Goal: Information Seeking & Learning: Learn about a topic

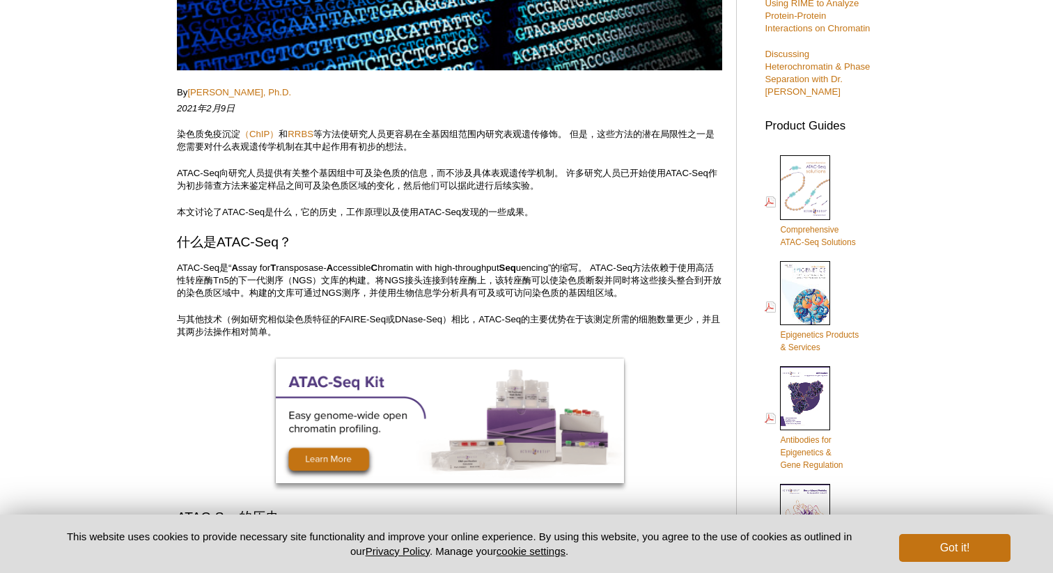
scroll to position [409, 0]
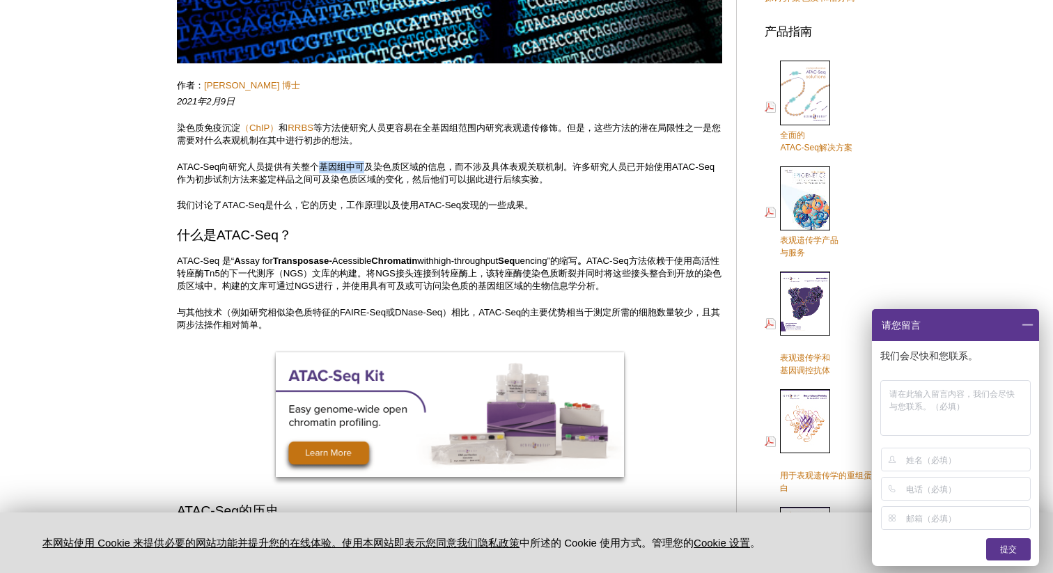
drag, startPoint x: 318, startPoint y: 164, endPoint x: 395, endPoint y: 159, distance: 77.4
click at [391, 161] on p "ATAC-Seq向研究人员提供有关整个基因组中可及染色质区域的信息，而不涉及具体表观关联机制。许多研究人员已开始使用ATAC-Seq作为初步试剂方法来鉴定样品…" at bounding box center [449, 173] width 545 height 25
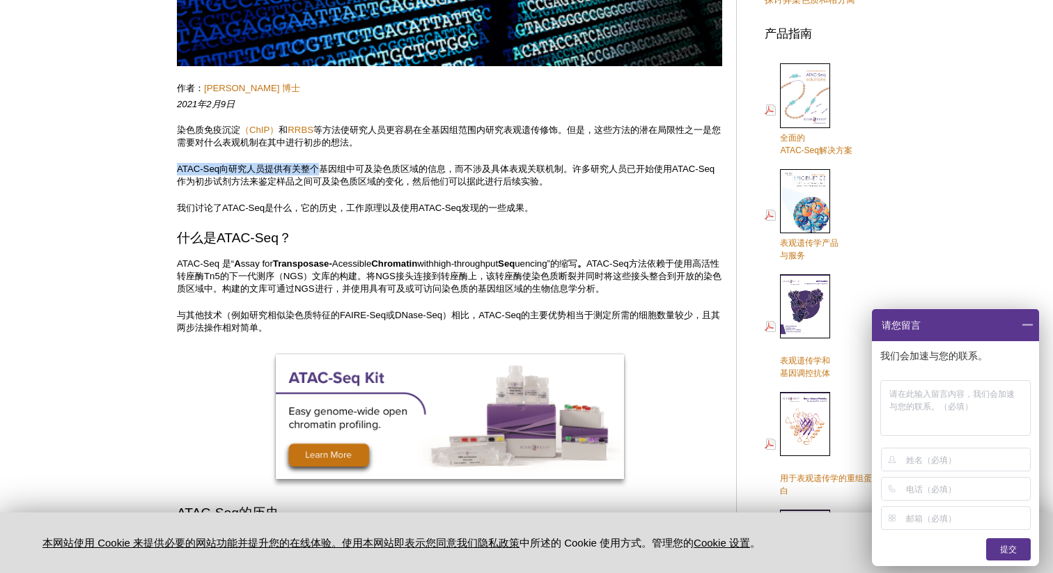
scroll to position [388, 0]
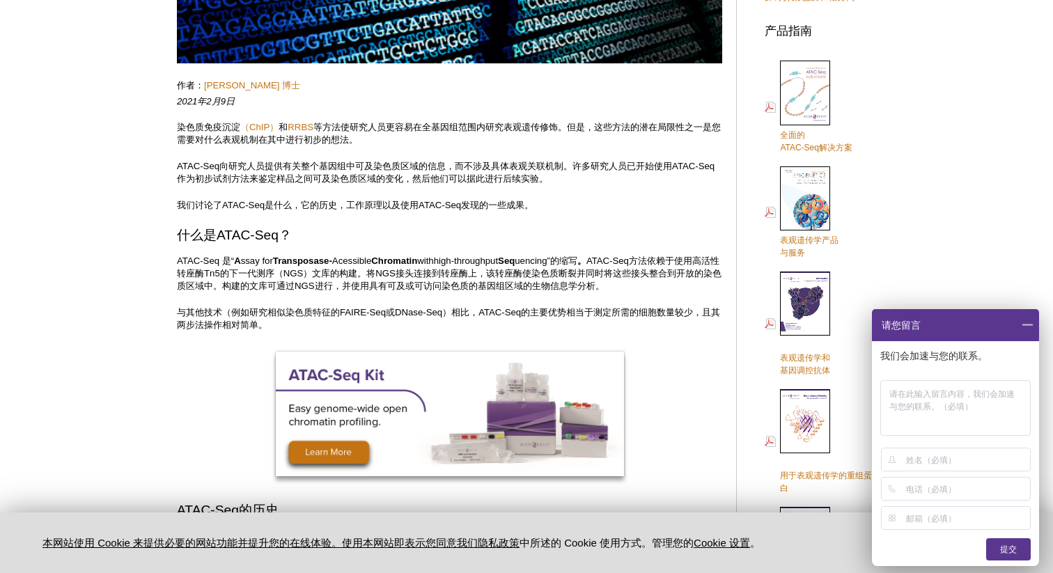
click at [497, 166] on font "ATAC-Seq向研究人员提供有关整个基因组中可及染色质区域的信息，而不涉及具体表观关联机制。许多研究人员已开始使用ATAC-Seq作为初步试剂方法来鉴定样品…" at bounding box center [445, 172] width 537 height 23
drag, startPoint x: 483, startPoint y: 165, endPoint x: 562, endPoint y: 169, distance: 79.5
click at [560, 168] on font "ATAC-Seq向研究人员提供有关整个基因组中可及染色质区域的信息，而不涉及具体表观关联机制。许多研究人员已开始使用ATAC-Seq作为初步试剂方法来鉴定样品…" at bounding box center [445, 172] width 537 height 23
click at [566, 182] on p "ATAC-Seq向研究人员提供有关整个基因组中可及染色质区域的信息，而不涉及具体表观关联机制。许多研究人员已开始使用ATAC-Seq作为初步试剂方法来鉴定样品…" at bounding box center [449, 172] width 545 height 25
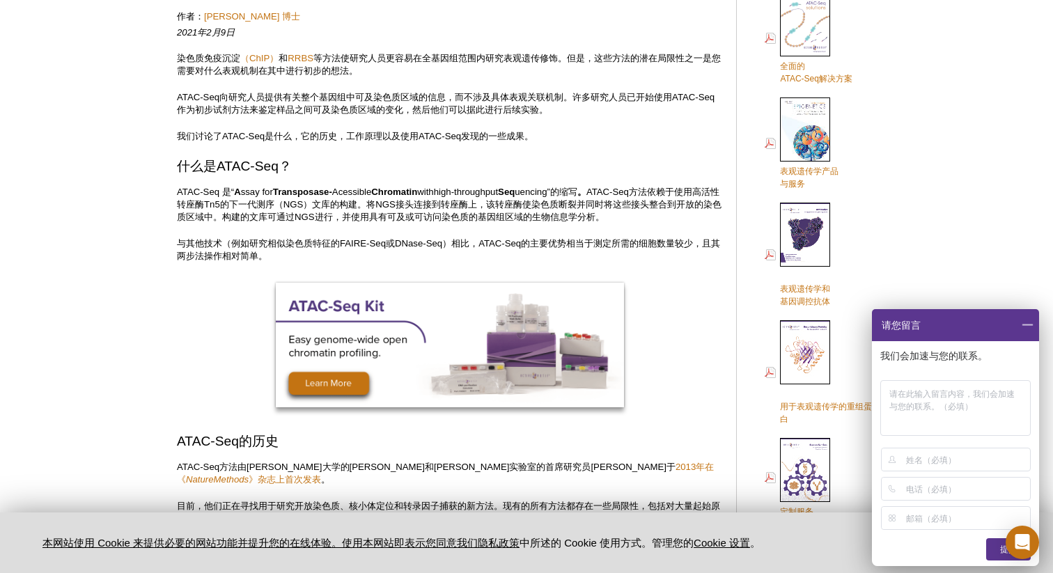
scroll to position [466, 0]
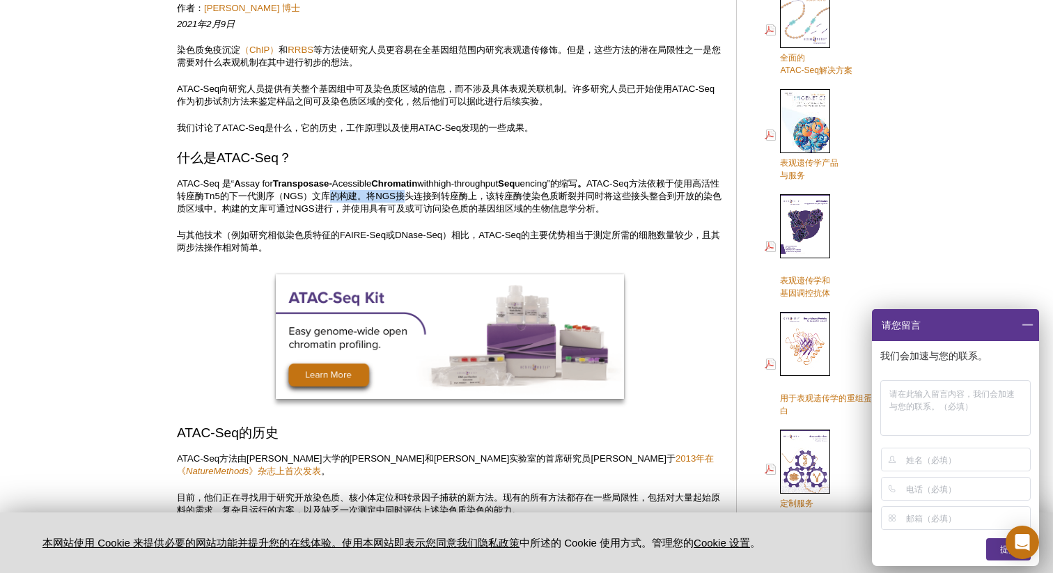
drag, startPoint x: 349, startPoint y: 197, endPoint x: 425, endPoint y: 198, distance: 75.2
click at [425, 198] on font "ATAC-Seq方法依赖于使用高活性转座酶Tn5的下一代测序（NGS）文库的构建。将NGS接头连接到转座酶上，该转座酶使染色质断裂并同时将这些接头整合到开放的…" at bounding box center [449, 196] width 544 height 36
click at [485, 206] on font "ATAC-Seq方法依赖于使用高活性转座酶Tn5的下一代测序（NGS）文库的构建。将NGS接头连接到转座酶上，该转座酶使染色质断裂并同时将这些接头整合到开放的…" at bounding box center [449, 196] width 544 height 36
drag, startPoint x: 465, startPoint y: 207, endPoint x: 563, endPoint y: 209, distance: 98.2
click at [563, 209] on font "ATAC-Seq方法依赖于使用高活性转座酶Tn5的下一代测序（NGS）文库的构建。将NGS接头连接到转座酶上，该转座酶使染色质断裂并同时将这些接头整合到开放的…" at bounding box center [449, 196] width 544 height 36
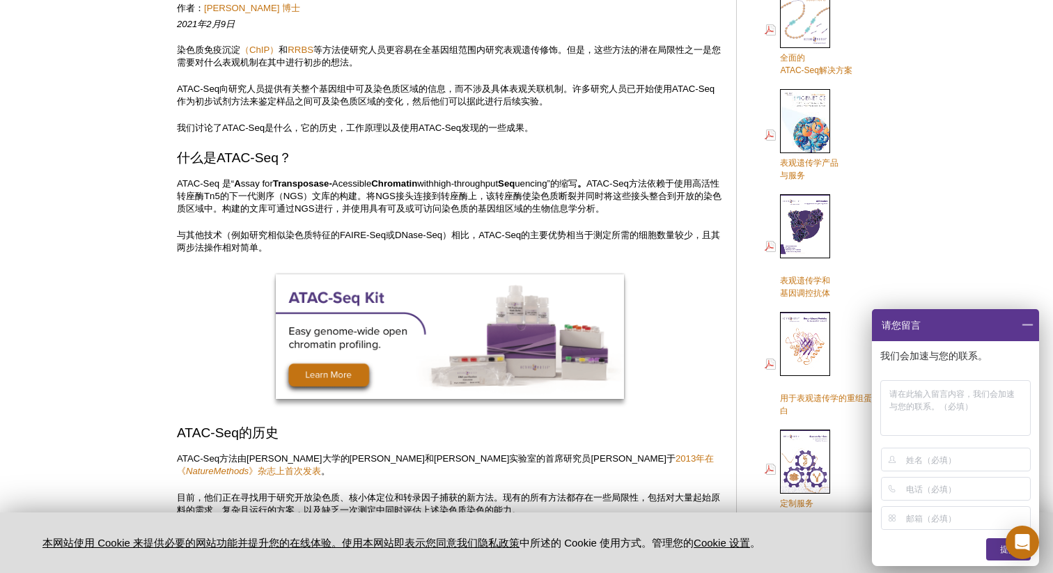
click at [594, 214] on p "ATAC-Seq 是“ A ssay for Transposase- Acessible Chromatin with high-throughput Se…" at bounding box center [449, 197] width 545 height 38
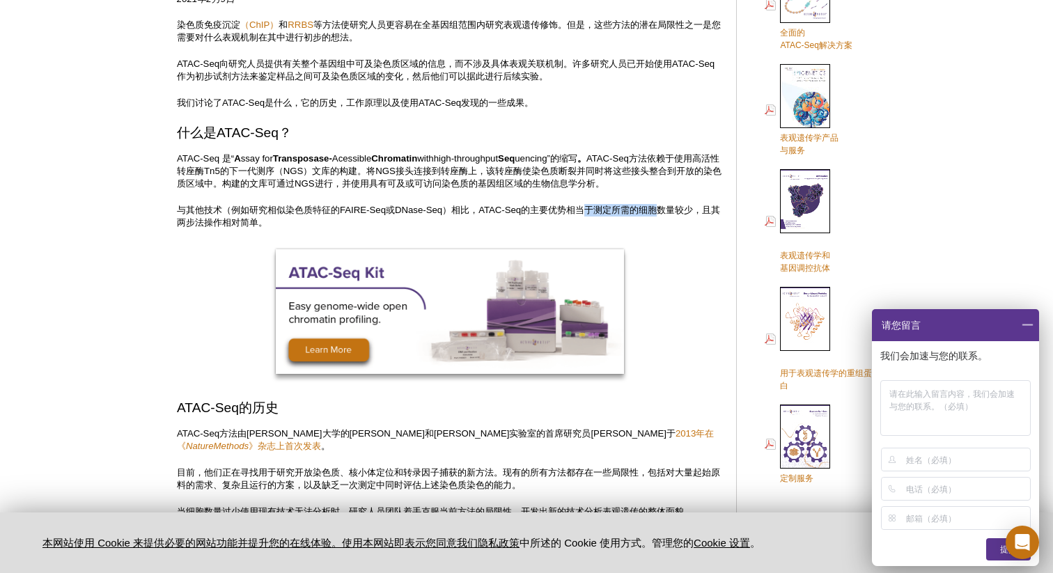
drag, startPoint x: 592, startPoint y: 206, endPoint x: 661, endPoint y: 209, distance: 68.3
click at [661, 209] on font "与其他技术（例如研究相似染色质特征的FAIRE-Seq或DNase-Seq）相比，ATAC-Seq的主要优势相当于测定所需的细胞数量较少，且其两步法操作相对简…" at bounding box center [448, 216] width 543 height 23
click at [536, 212] on font "与其他技术（例如研究相似染色质特征的FAIRE-Seq或DNase-Seq）相比，ATAC-Seq的主要优势相当于测定所需的细胞数量较少，且其两步法操作相对简…" at bounding box center [448, 216] width 543 height 23
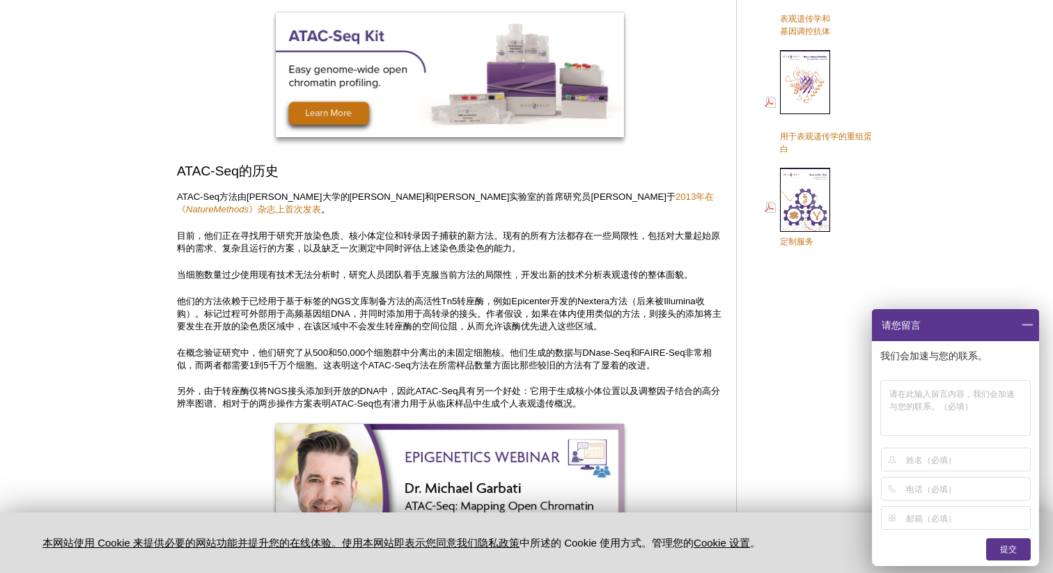
scroll to position [755, 0]
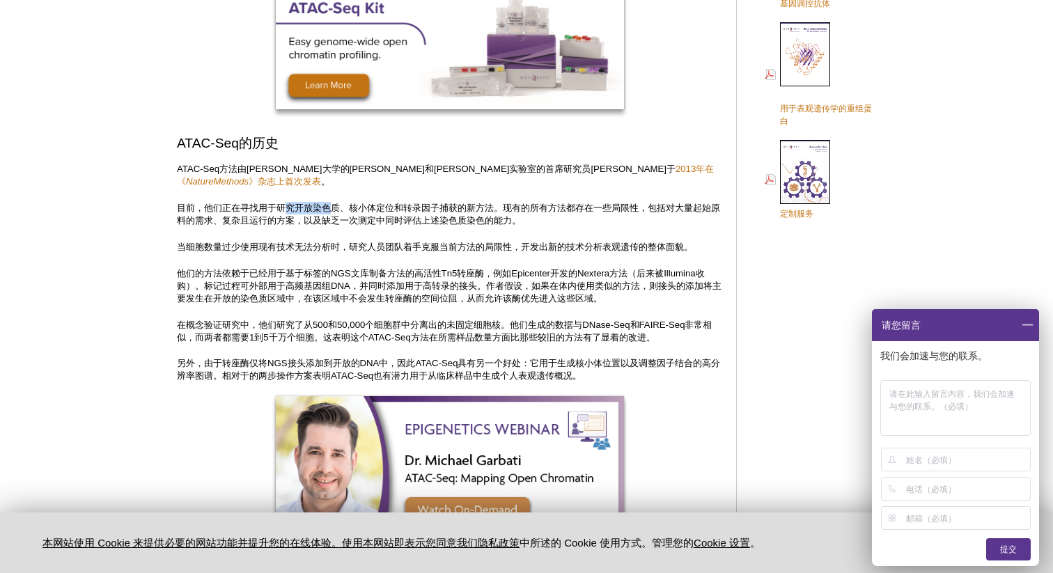
drag, startPoint x: 286, startPoint y: 207, endPoint x: 336, endPoint y: 204, distance: 49.5
click at [336, 204] on font "目前，他们正在寻找用于研究开放染色质、核小体定位和转录因子捕获的新方法。现有的所有方法都存在一些局限性，包括对大量起始原料的需求、复杂且运行的方案，以及缺乏一…" at bounding box center [448, 214] width 543 height 23
click at [384, 207] on font "目前，他们正在寻找用于研究开放染色质、核小体定位和转录因子捕获的新方法。现有的所有方法都存在一些局限性，包括对大量起始原料的需求、复杂且运行的方案，以及缺乏一…" at bounding box center [448, 214] width 543 height 23
drag, startPoint x: 560, startPoint y: 209, endPoint x: 612, endPoint y: 210, distance: 52.2
click at [612, 210] on font "目前，他们正在寻找用于研究开放染色质、核小体定位和转录因子捕获的新方法。现有的所有方法都存在一些局限性，包括对大量起始原料的需求、复杂且运行的方案，以及缺乏一…" at bounding box center [448, 214] width 543 height 23
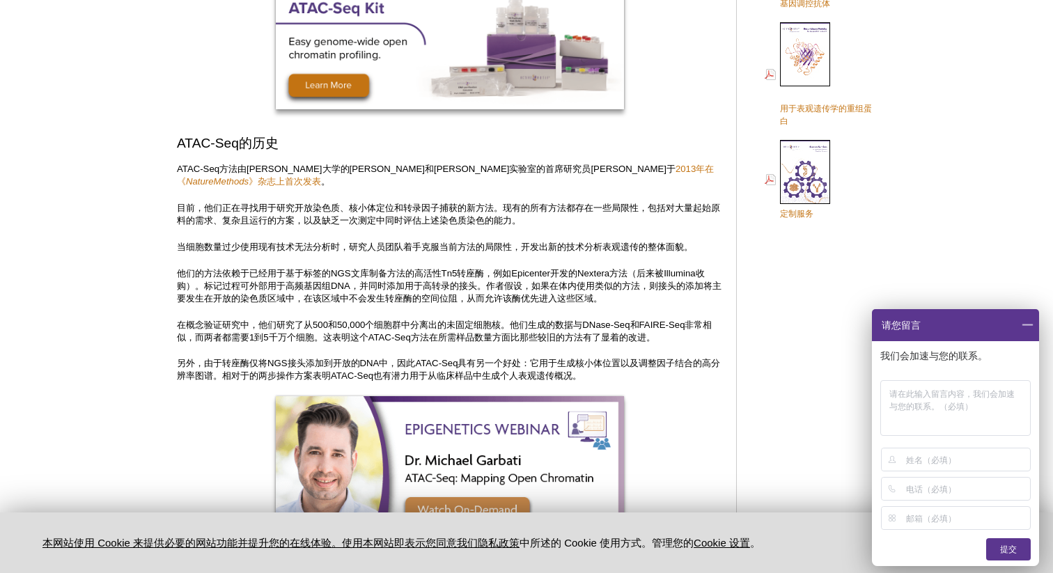
click at [634, 210] on font "目前，他们正在寻找用于研究开放染色质、核小体定位和转录因子捕获的新方法。现有的所有方法都存在一些局限性，包括对大量起始原料的需求、复杂且运行的方案，以及缺乏一…" at bounding box center [448, 214] width 543 height 23
drag, startPoint x: 265, startPoint y: 219, endPoint x: 295, endPoint y: 219, distance: 30.6
click at [291, 219] on font "目前，他们正在寻找用于研究开放染色质、核小体定位和转录因子捕获的新方法。现有的所有方法都存在一些局限性，包括对大量起始原料的需求、复杂且运行的方案，以及缺乏一…" at bounding box center [448, 214] width 543 height 23
click at [370, 224] on font "目前，他们正在寻找用于研究开放染色质、核小体定位和转录因子捕获的新方法。现有的所有方法都存在一些局限性，包括对大量起始原料的需求、复杂且运行的方案，以及缺乏一…" at bounding box center [448, 214] width 543 height 23
drag, startPoint x: 374, startPoint y: 224, endPoint x: 475, endPoint y: 230, distance: 101.1
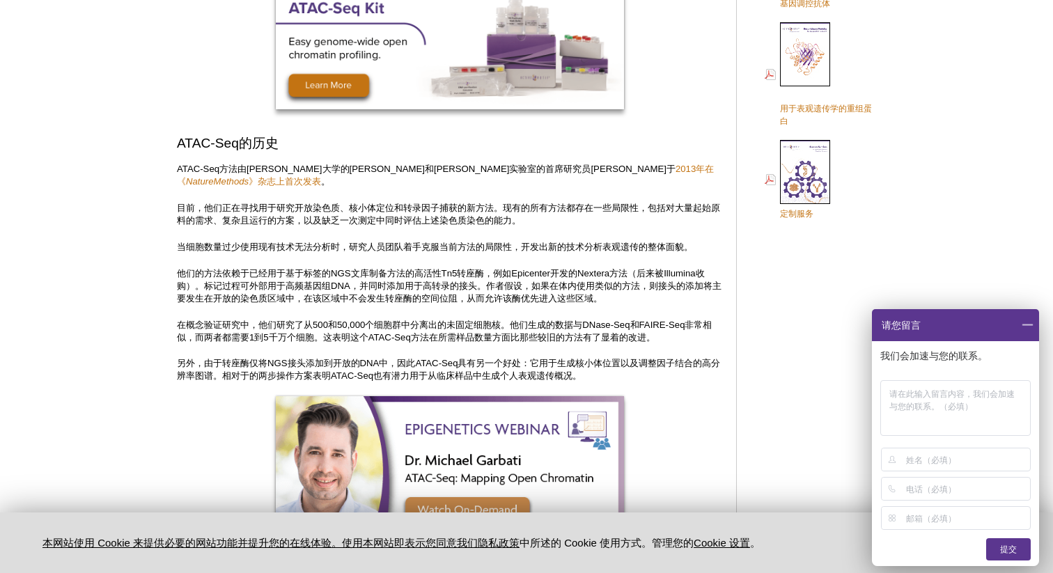
click at [502, 221] on font "目前，他们正在寻找用于研究开放染色质、核小体定位和转录因子捕获的新方法。现有的所有方法都存在一些局限性，包括对大量起始原料的需求、复杂且运行的方案，以及缺乏一…" at bounding box center [448, 214] width 543 height 23
drag, startPoint x: 449, startPoint y: 216, endPoint x: 512, endPoint y: 216, distance: 63.4
click at [512, 216] on font "目前，他们正在寻找用于研究开放染色质、核小体定位和转录因子捕获的新方法。现有的所有方法都存在一些局限性，包括对大量起始原料的需求、复杂且运行的方案，以及缺乏一…" at bounding box center [448, 214] width 543 height 23
click at [525, 221] on font "目前，他们正在寻找用于研究开放染色质、核小体定位和转录因子捕获的新方法。现有的所有方法都存在一些局限性，包括对大量起始原料的需求、复杂且运行的方案，以及缺乏一…" at bounding box center [448, 214] width 543 height 23
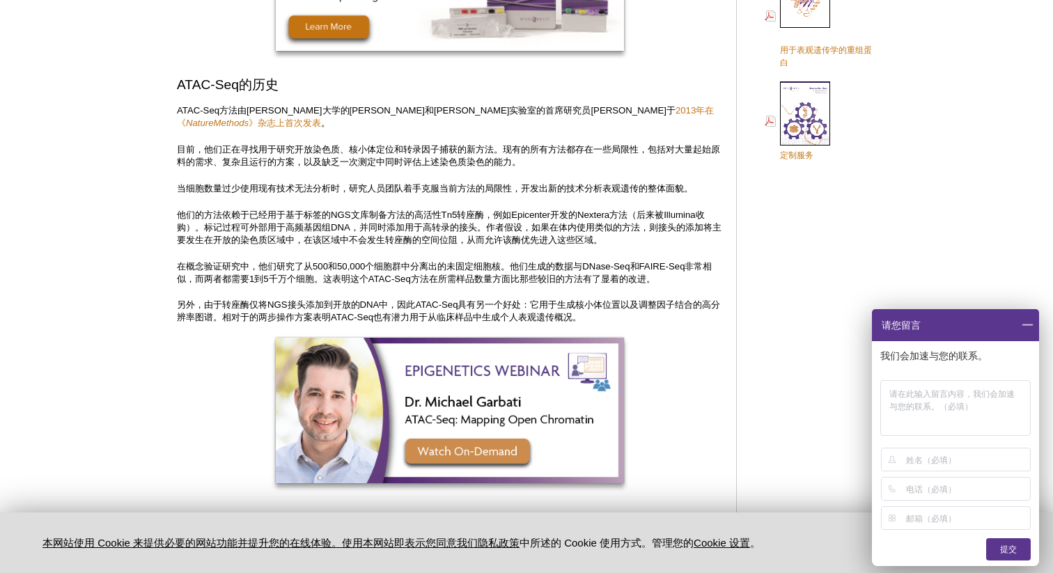
scroll to position [814, 0]
drag, startPoint x: 191, startPoint y: 240, endPoint x: 275, endPoint y: 237, distance: 84.3
click at [275, 237] on font "他们的方法依赖于已经用于基于标签的NGS文库制备方法的高活性Tn5转座酶，例如Epicenter开发的Nextera方法（后来被Illumina收购）。标记过…" at bounding box center [449, 227] width 544 height 36
drag, startPoint x: 322, startPoint y: 239, endPoint x: 425, endPoint y: 237, distance: 103.0
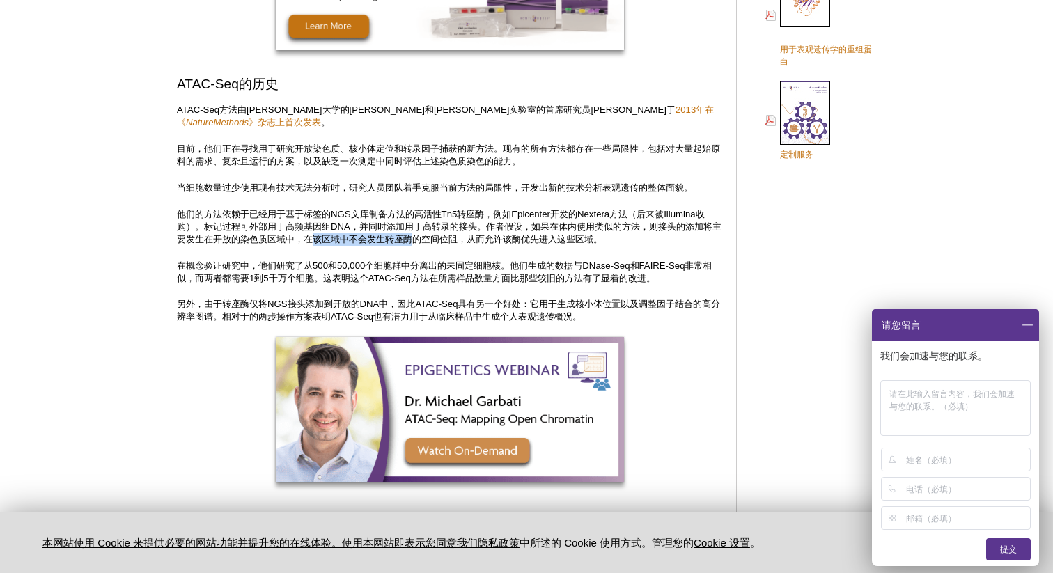
click at [425, 237] on font "他们的方法依赖于已经用于基于标签的NGS文库制备方法的高活性Tn5转座酶，例如Epicenter开发的Nextera方法（后来被Illumina收购）。标记过…" at bounding box center [449, 227] width 544 height 36
click at [474, 242] on font "他们的方法依赖于已经用于基于标签的NGS文库制备方法的高活性Tn5转座酶，例如Epicenter开发的Nextera方法（后来被Illumina收购）。标记过…" at bounding box center [449, 227] width 544 height 36
drag, startPoint x: 443, startPoint y: 236, endPoint x: 472, endPoint y: 236, distance: 28.5
click at [472, 236] on font "他们的方法依赖于已经用于基于标签的NGS文库制备方法的高活性Tn5转座酶，例如Epicenter开发的Nextera方法（后来被Illumina收购）。标记过…" at bounding box center [449, 227] width 544 height 36
click at [498, 236] on font "他们的方法依赖于已经用于基于标签的NGS文库制备方法的高活性Tn5转座酶，例如Epicenter开发的Nextera方法（后来被Illumina收购）。标记过…" at bounding box center [449, 227] width 544 height 36
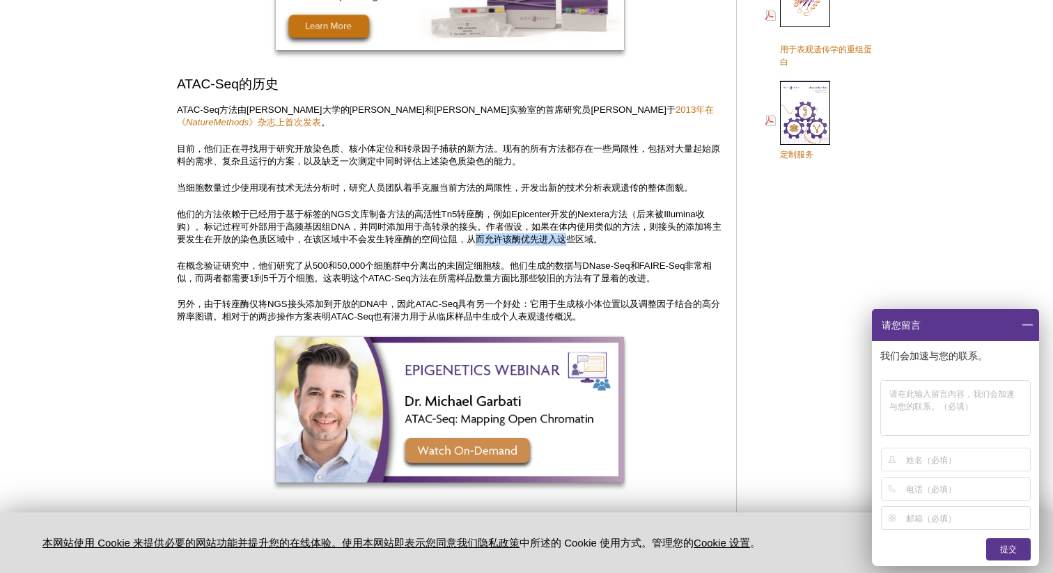
drag, startPoint x: 485, startPoint y: 237, endPoint x: 578, endPoint y: 241, distance: 93.4
click at [578, 240] on font "他们的方法依赖于已经用于基于标签的NGS文库制备方法的高活性Tn5转座酶，例如Epicenter开发的Nextera方法（后来被Illumina收购）。标记过…" at bounding box center [449, 227] width 544 height 36
click at [601, 242] on font "他们的方法依赖于已经用于基于标签的NGS文库制备方法的高活性Tn5转座酶，例如Epicenter开发的Nextera方法（后来被Illumina收购）。标记过…" at bounding box center [449, 227] width 544 height 36
